Goal: Transaction & Acquisition: Purchase product/service

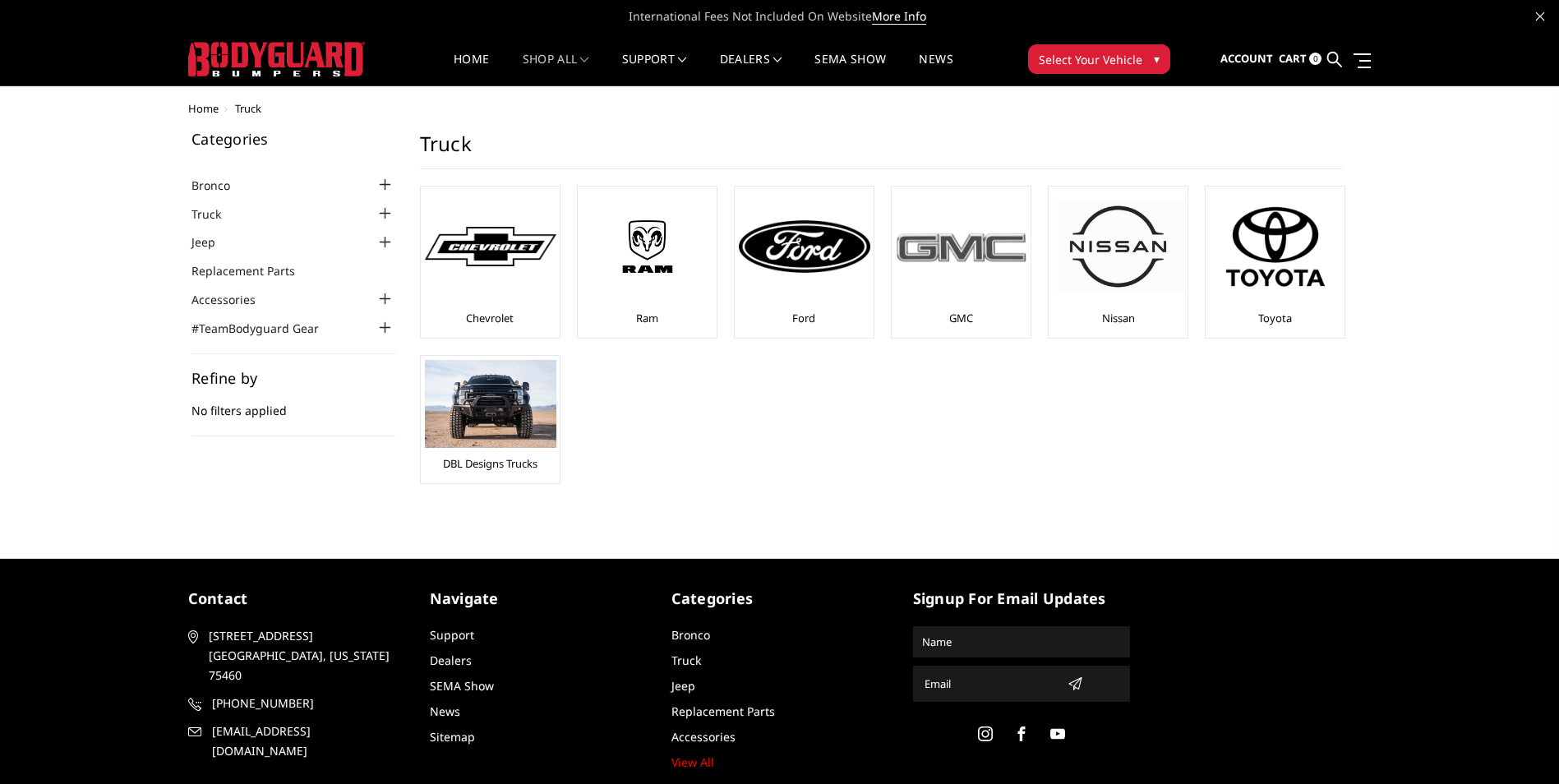
click at [956, 317] on link "GMC" at bounding box center [961, 318] width 24 height 15
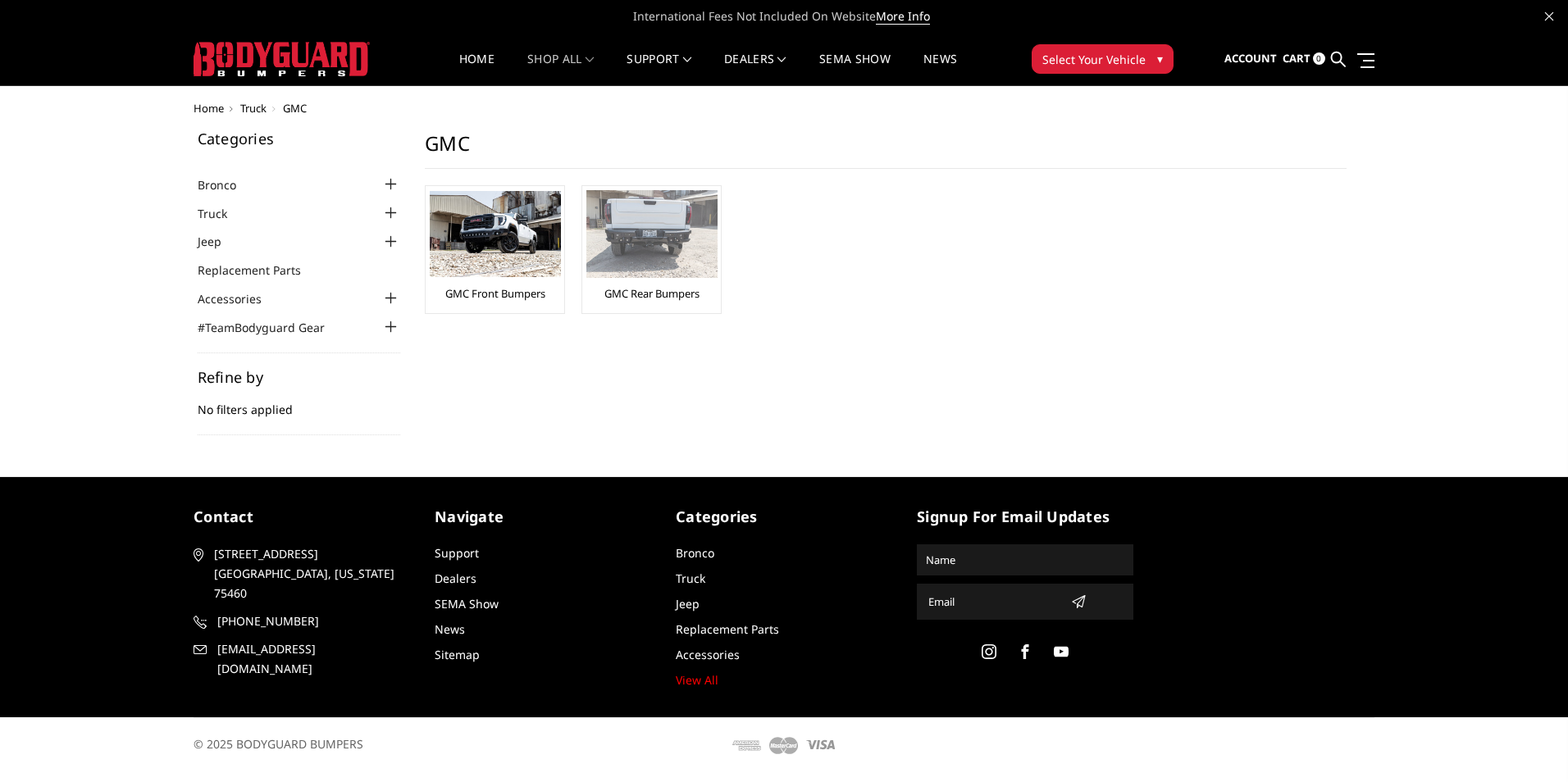
click at [689, 296] on link "GMC Rear Bumpers" at bounding box center [652, 293] width 95 height 15
